Goal: Find specific page/section: Find specific page/section

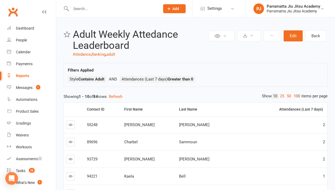
click at [295, 96] on link "100" at bounding box center [296, 97] width 9 height 6
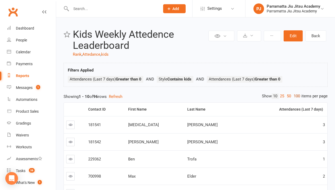
click at [295, 96] on link "100" at bounding box center [296, 97] width 9 height 6
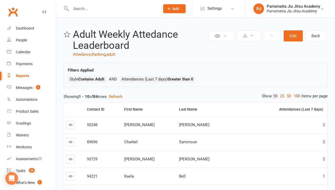
click at [295, 96] on link "100" at bounding box center [296, 97] width 9 height 6
